Goal: Information Seeking & Learning: Learn about a topic

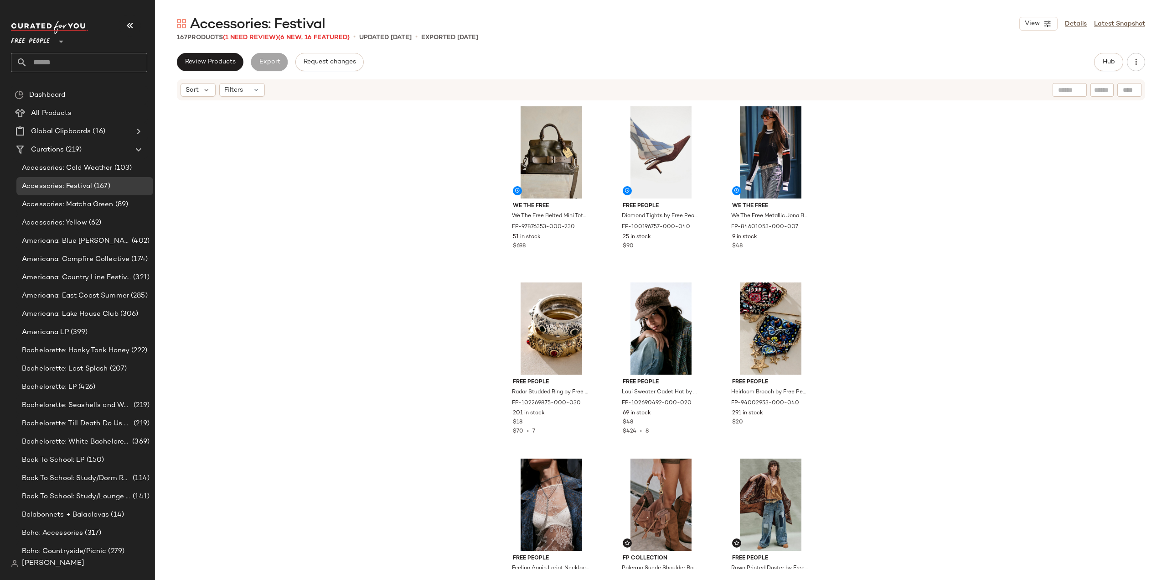
scroll to position [502, 0]
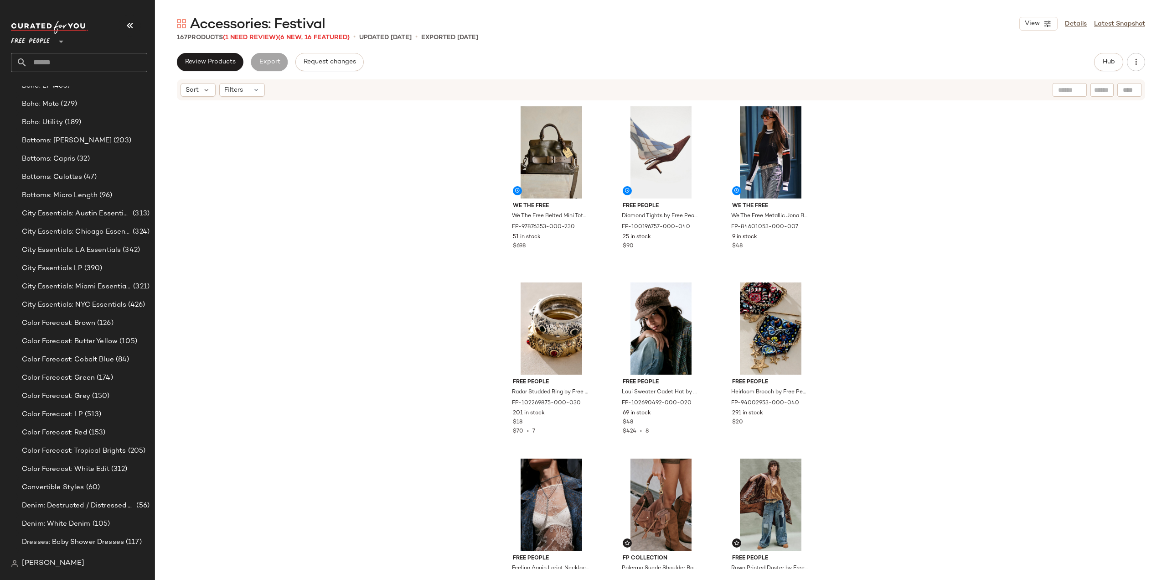
click at [57, 65] on input "text" at bounding box center [87, 62] width 120 height 19
click at [55, 61] on input "******" at bounding box center [79, 62] width 136 height 19
type input "*"
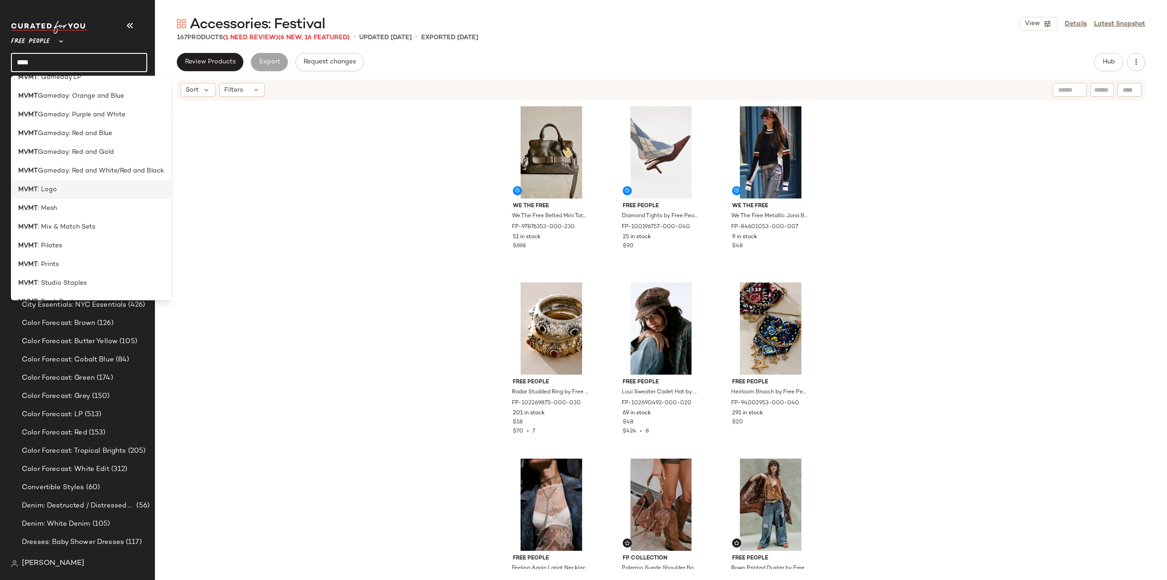
scroll to position [363, 0]
type input "****"
click at [40, 253] on span ": Studio Staples" at bounding box center [62, 250] width 49 height 10
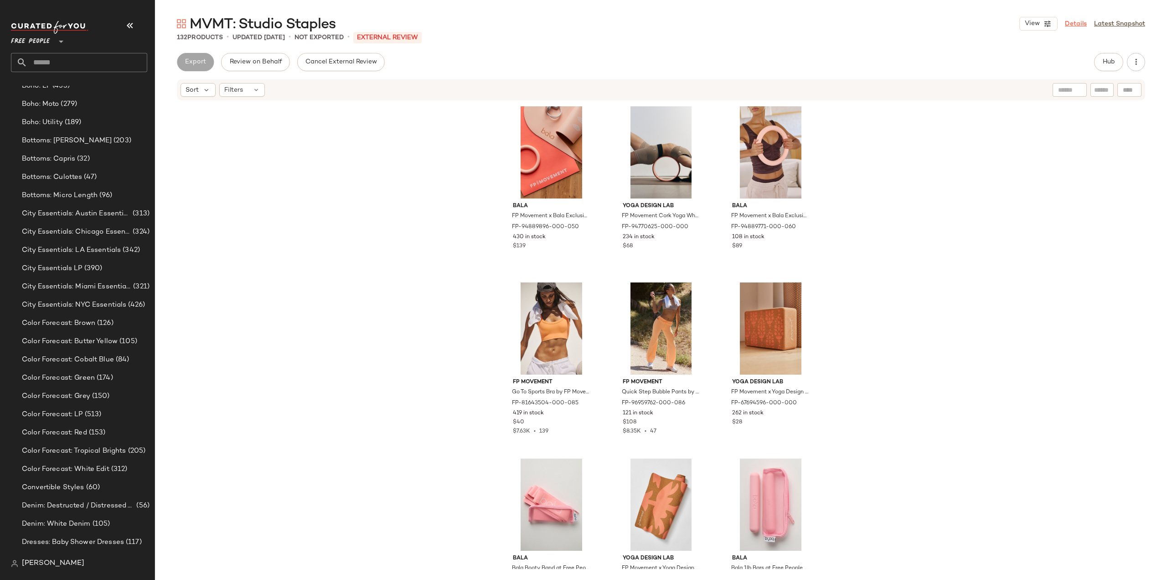
click at [1075, 25] on link "Details" at bounding box center [1076, 24] width 22 height 10
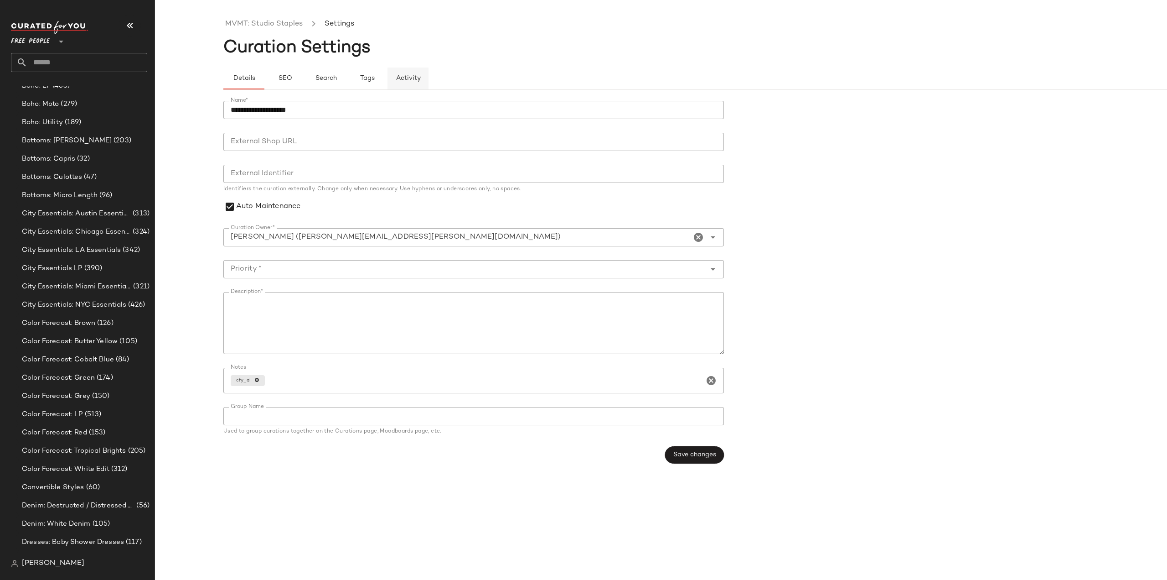
click at [419, 78] on span "Activity" at bounding box center [407, 78] width 25 height 7
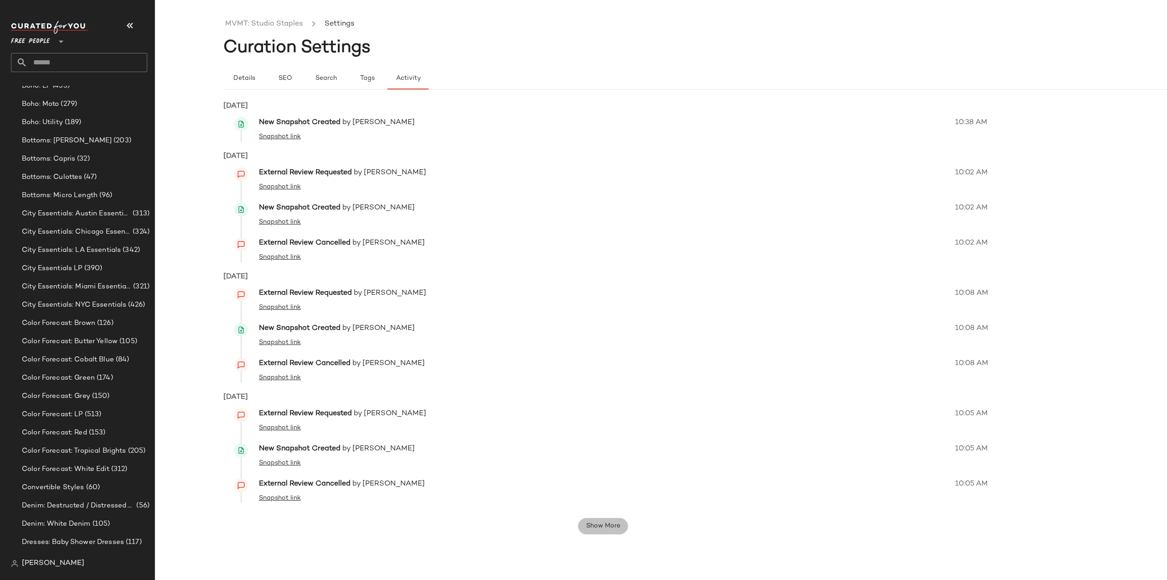
click at [607, 522] on span "Show More" at bounding box center [602, 525] width 35 height 7
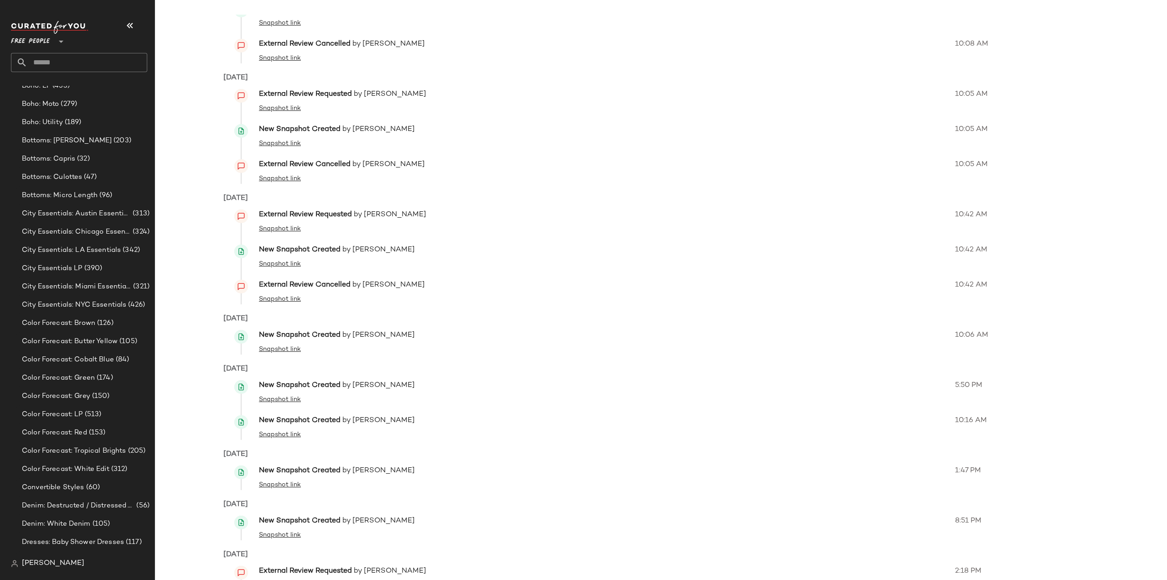
scroll to position [407, 0]
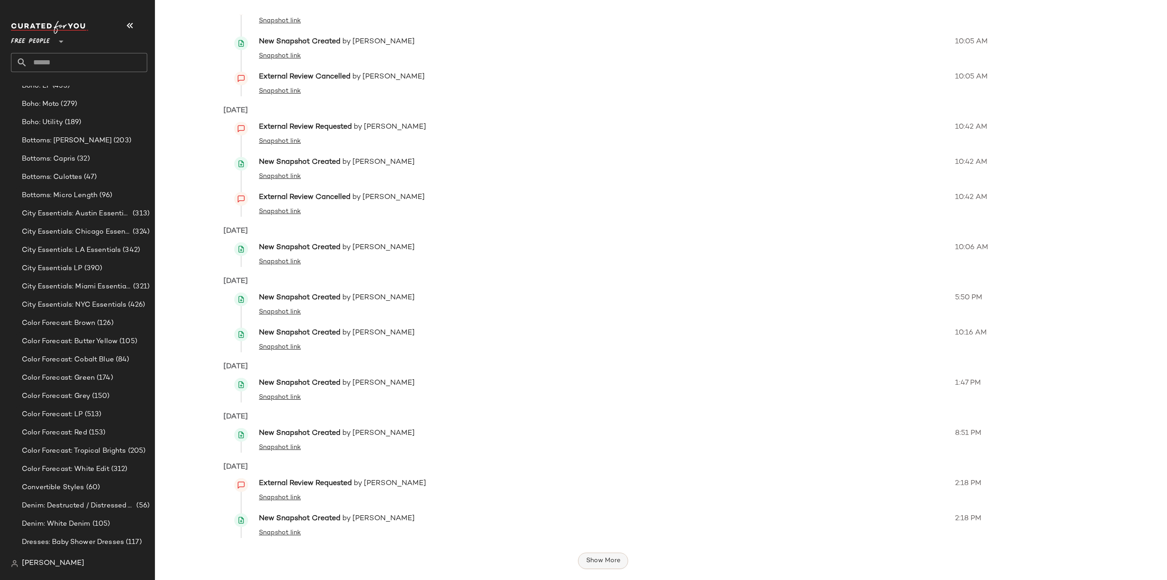
click at [600, 563] on span "Show More" at bounding box center [602, 560] width 35 height 7
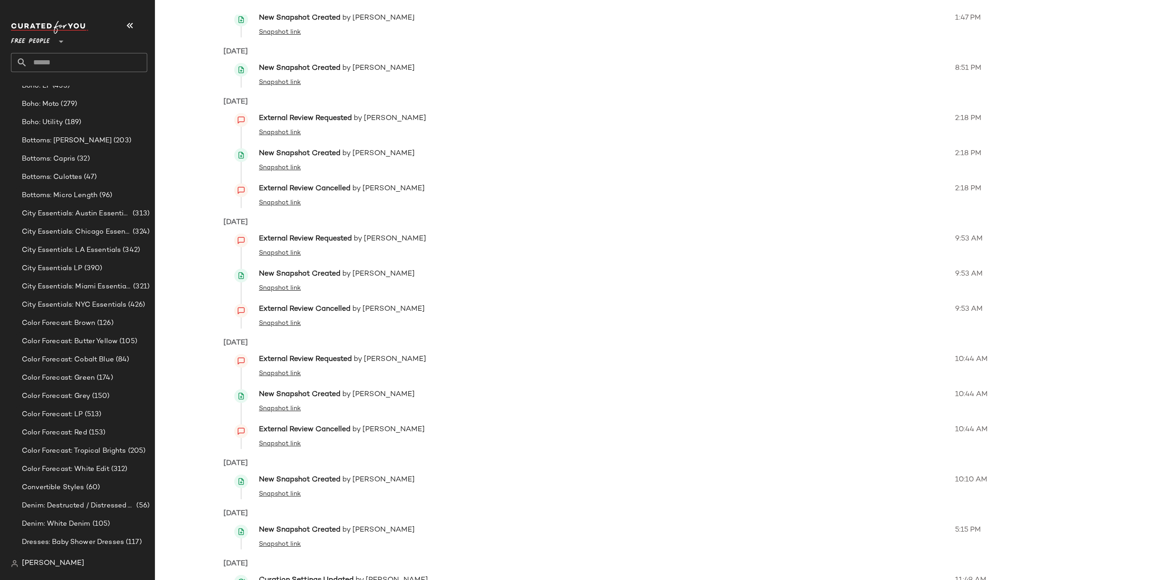
scroll to position [845, 0]
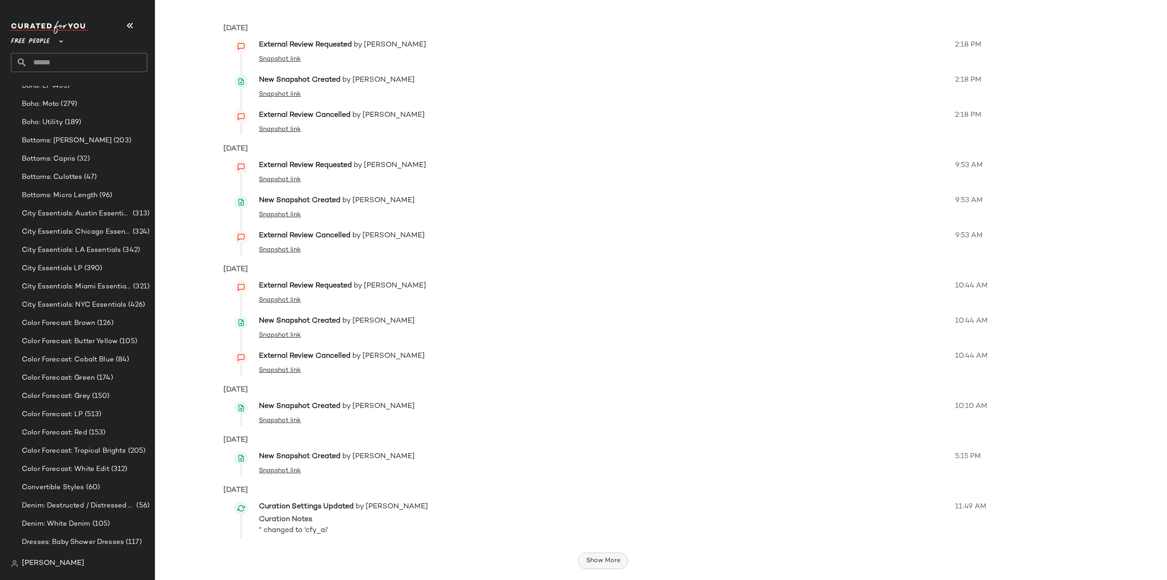
click at [598, 560] on span "Show More" at bounding box center [602, 560] width 35 height 7
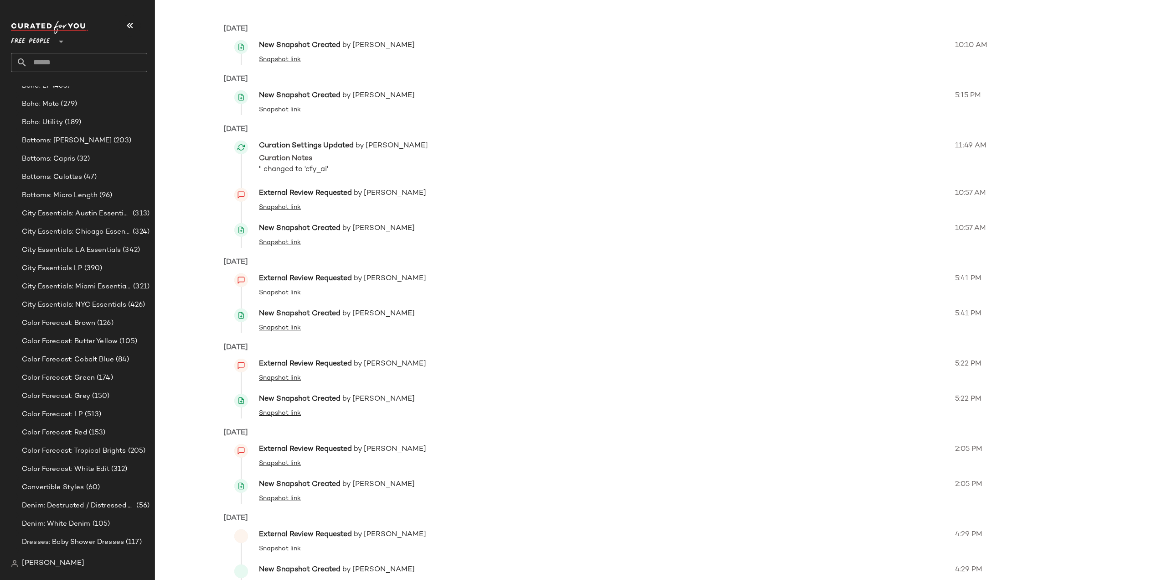
scroll to position [1257, 0]
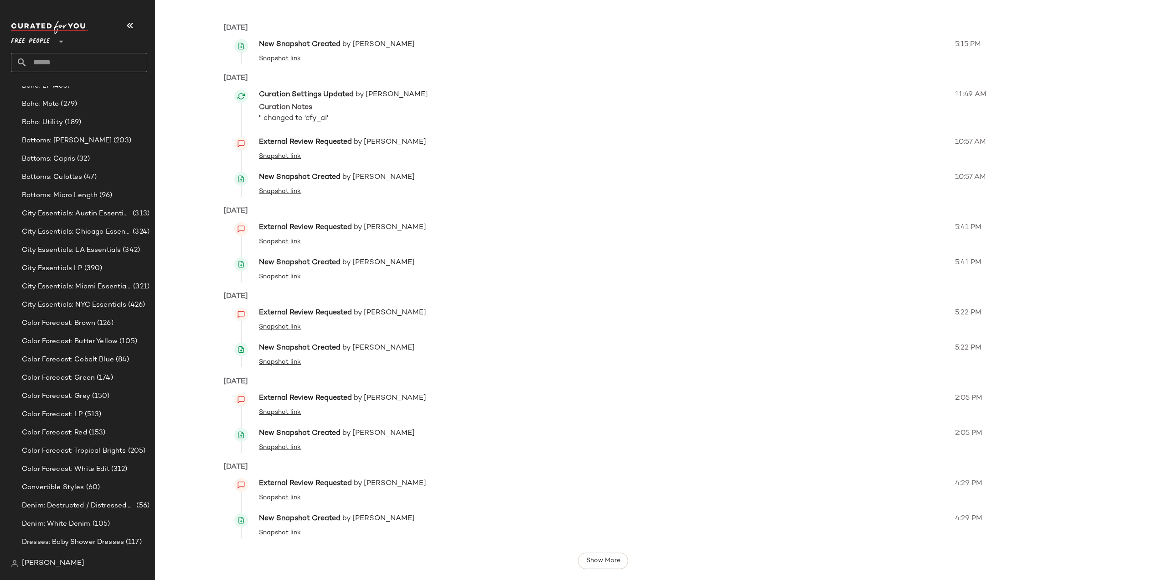
drag, startPoint x: 593, startPoint y: 563, endPoint x: 587, endPoint y: 549, distance: 15.6
click at [593, 563] on span "Show More" at bounding box center [602, 560] width 35 height 7
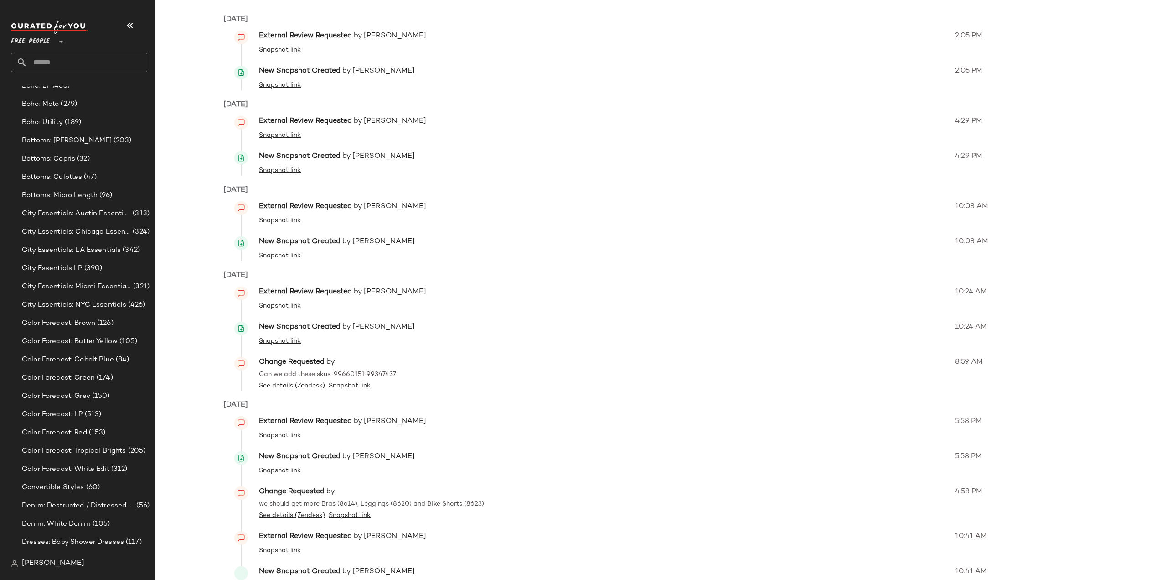
scroll to position [1672, 0]
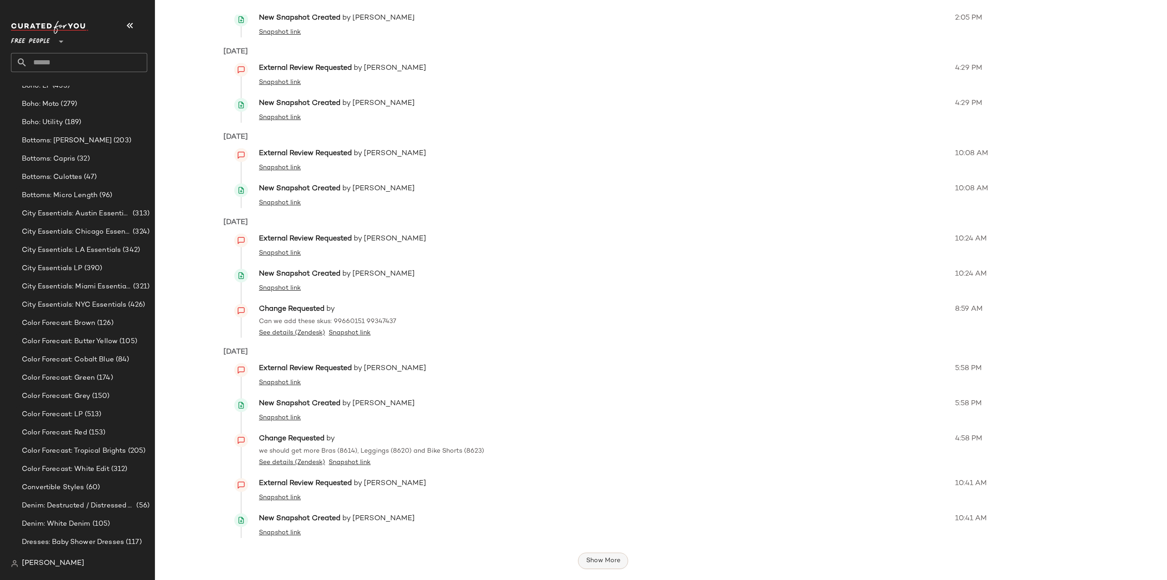
click at [596, 560] on span "Show More" at bounding box center [602, 560] width 35 height 7
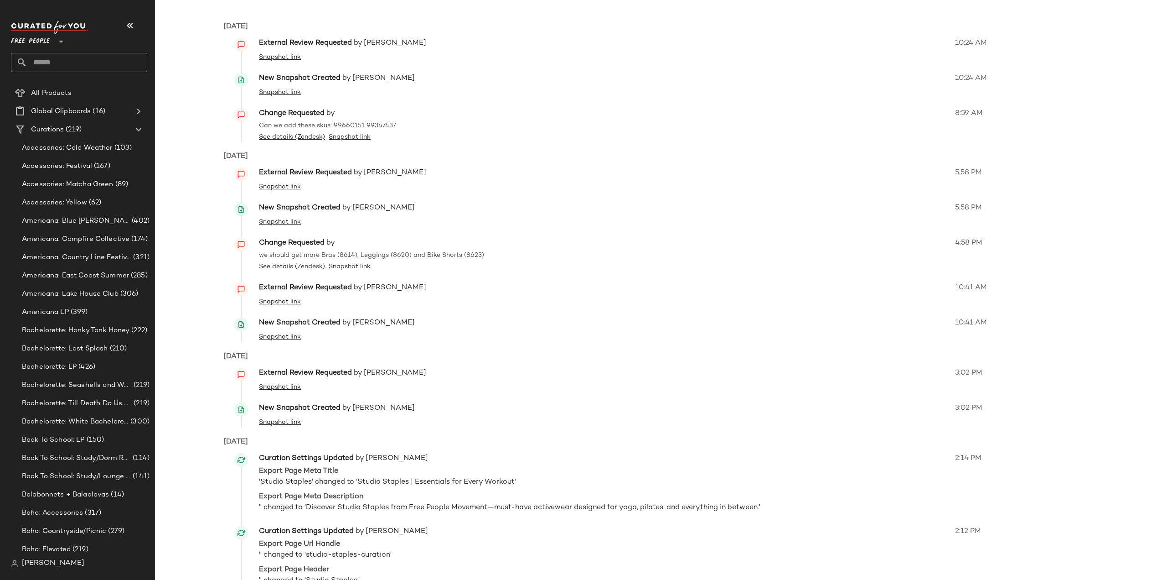
scroll to position [0, 0]
